Goal: Navigation & Orientation: Find specific page/section

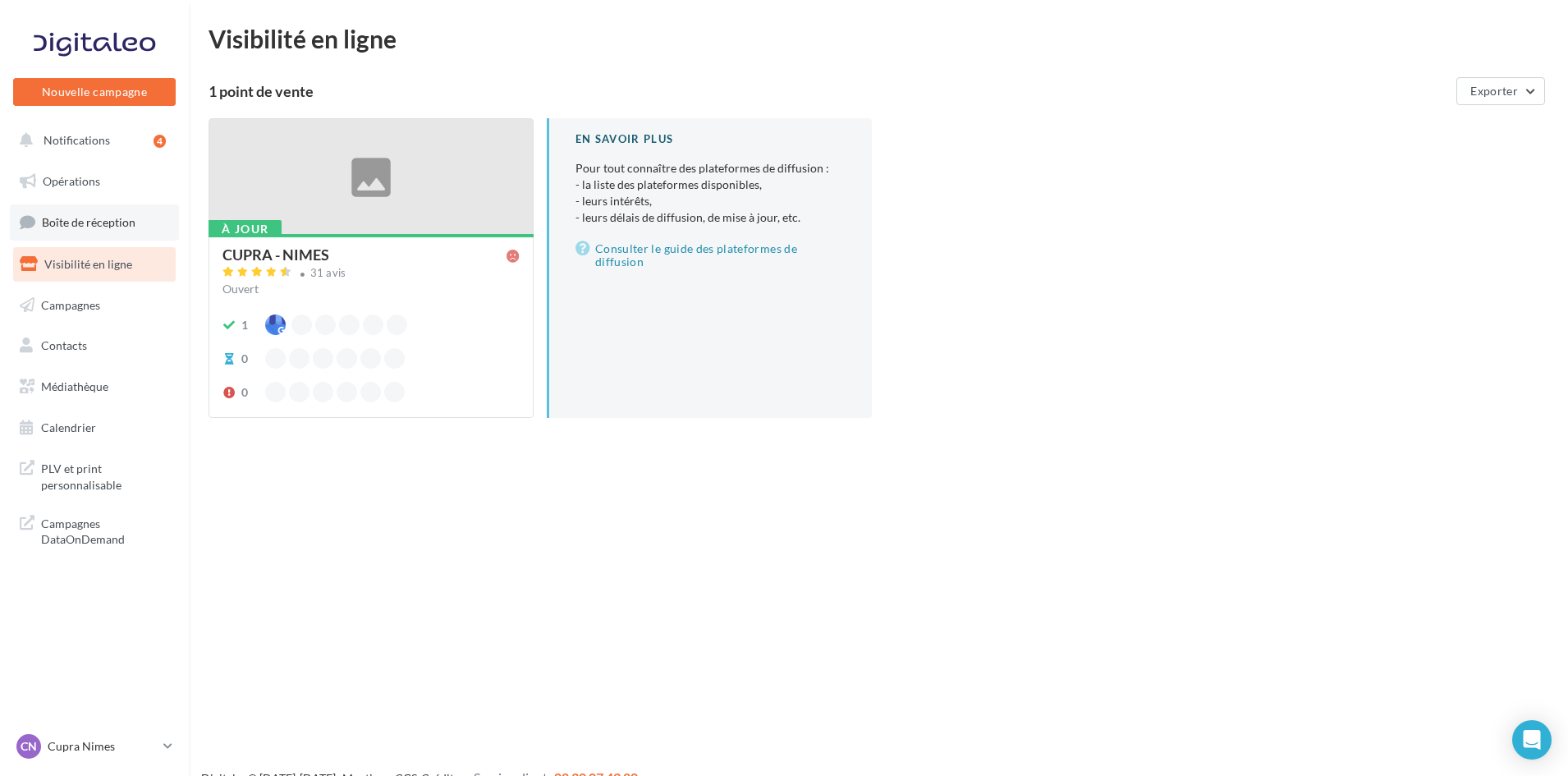
click at [124, 218] on span "Boîte de réception" at bounding box center [88, 221] width 94 height 14
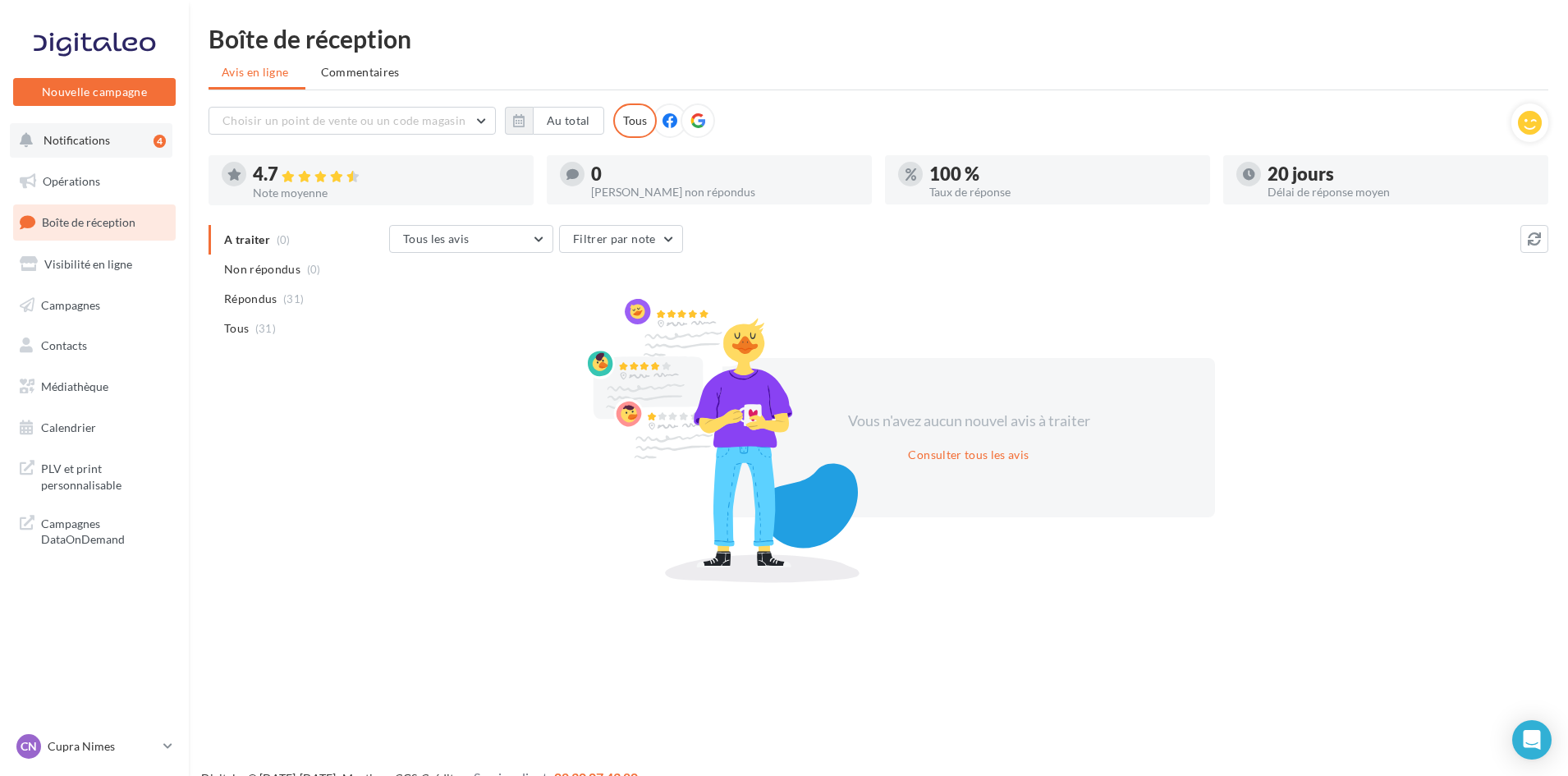
click at [84, 144] on span "Notifications" at bounding box center [77, 140] width 66 height 14
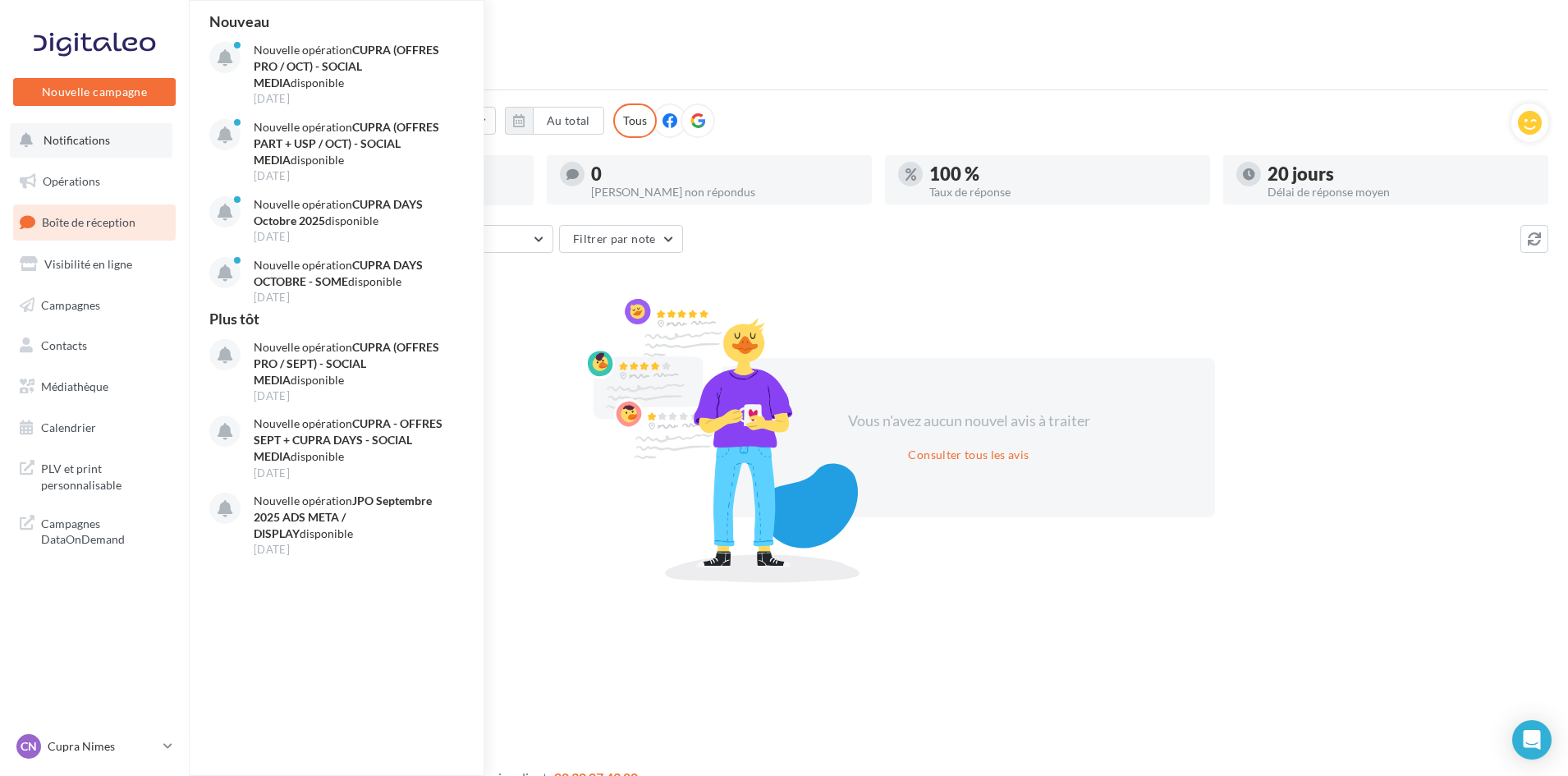
click at [69, 134] on span "Notifications" at bounding box center [77, 140] width 66 height 14
